Goal: Information Seeking & Learning: Learn about a topic

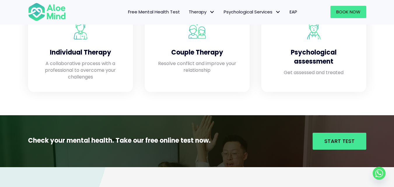
scroll to position [545, 0]
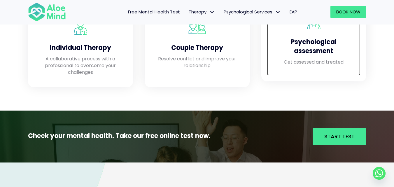
click at [343, 53] on h4 "Psychological assessment" at bounding box center [314, 47] width 82 height 18
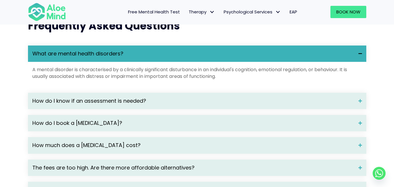
scroll to position [773, 0]
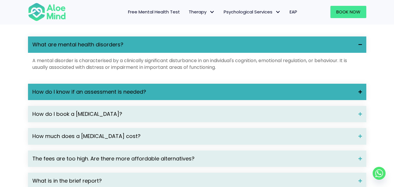
click at [169, 96] on span "How do I know if an assessment is needed?" at bounding box center [193, 92] width 322 height 8
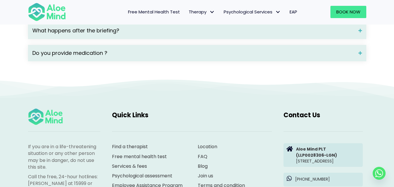
scroll to position [982, 0]
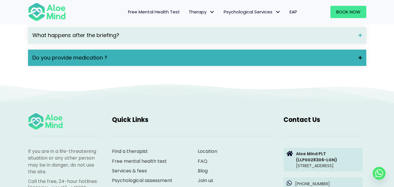
click at [205, 62] on span "Do you provide medication ?" at bounding box center [193, 58] width 322 height 8
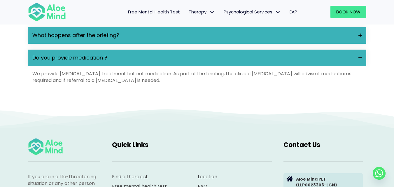
click at [210, 43] on div "What happens after the briefing?" at bounding box center [197, 35] width 338 height 16
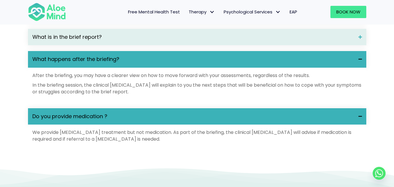
scroll to position [919, 0]
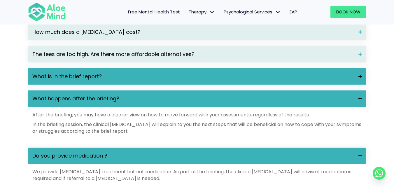
click at [183, 80] on span "What is in the brief report?" at bounding box center [193, 77] width 322 height 8
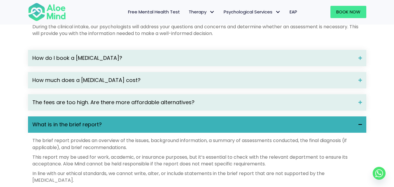
scroll to position [870, 0]
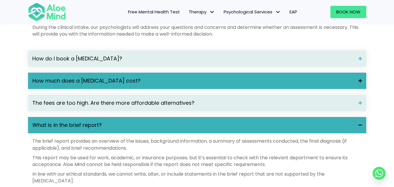
click at [174, 85] on span "How much does a psychological assessment cost?" at bounding box center [193, 81] width 322 height 8
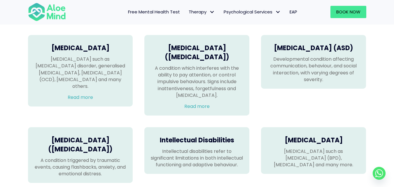
scroll to position [326, 0]
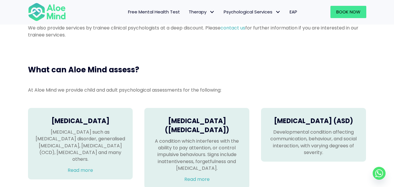
click at [161, 12] on span "Free Mental Health Test" at bounding box center [154, 12] width 52 height 6
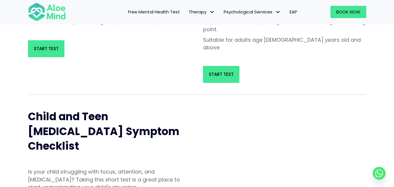
scroll to position [131, 0]
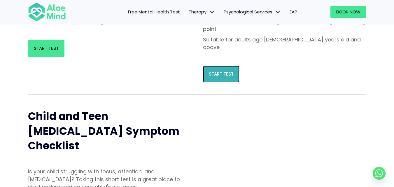
click at [225, 66] on link "Start Test" at bounding box center [221, 74] width 36 height 17
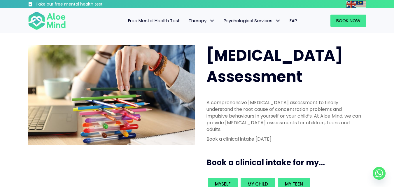
click at [178, 24] on span "Free Mental Health Test" at bounding box center [154, 20] width 52 height 6
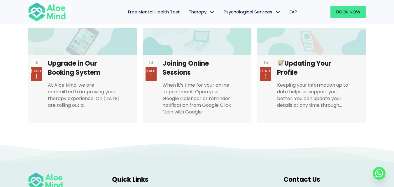
scroll to position [1142, 0]
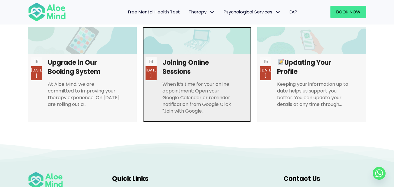
click at [196, 64] on link at bounding box center [197, 74] width 109 height 95
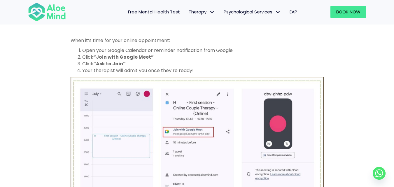
scroll to position [394, 0]
